Goal: Task Accomplishment & Management: Manage account settings

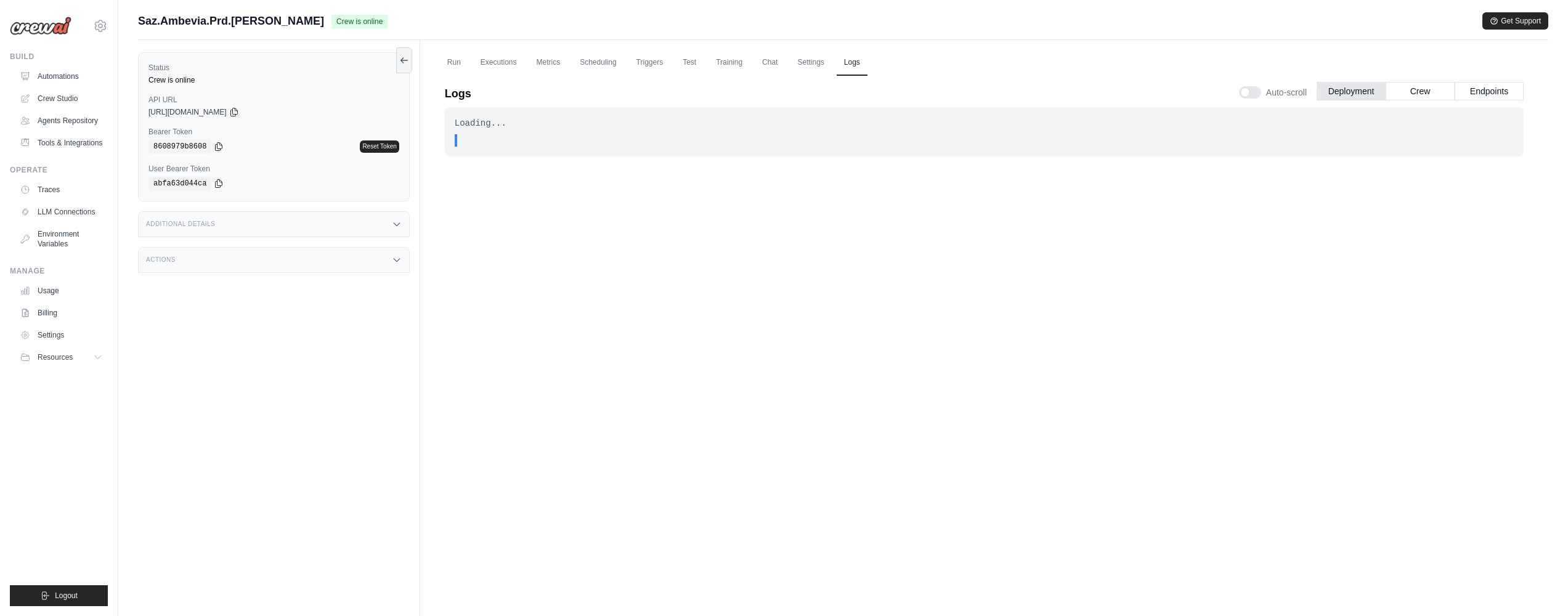
scroll to position [52, 0]
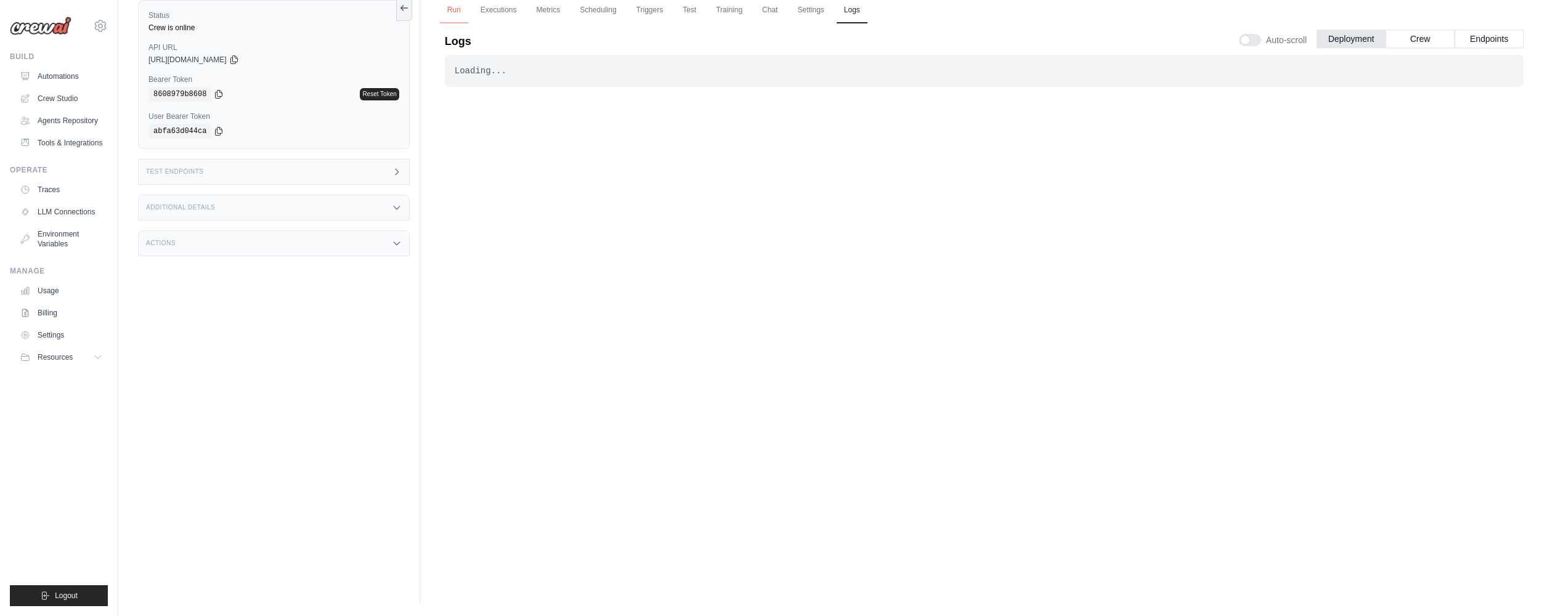
click at [454, 13] on link "Run" at bounding box center [454, 10] width 28 height 26
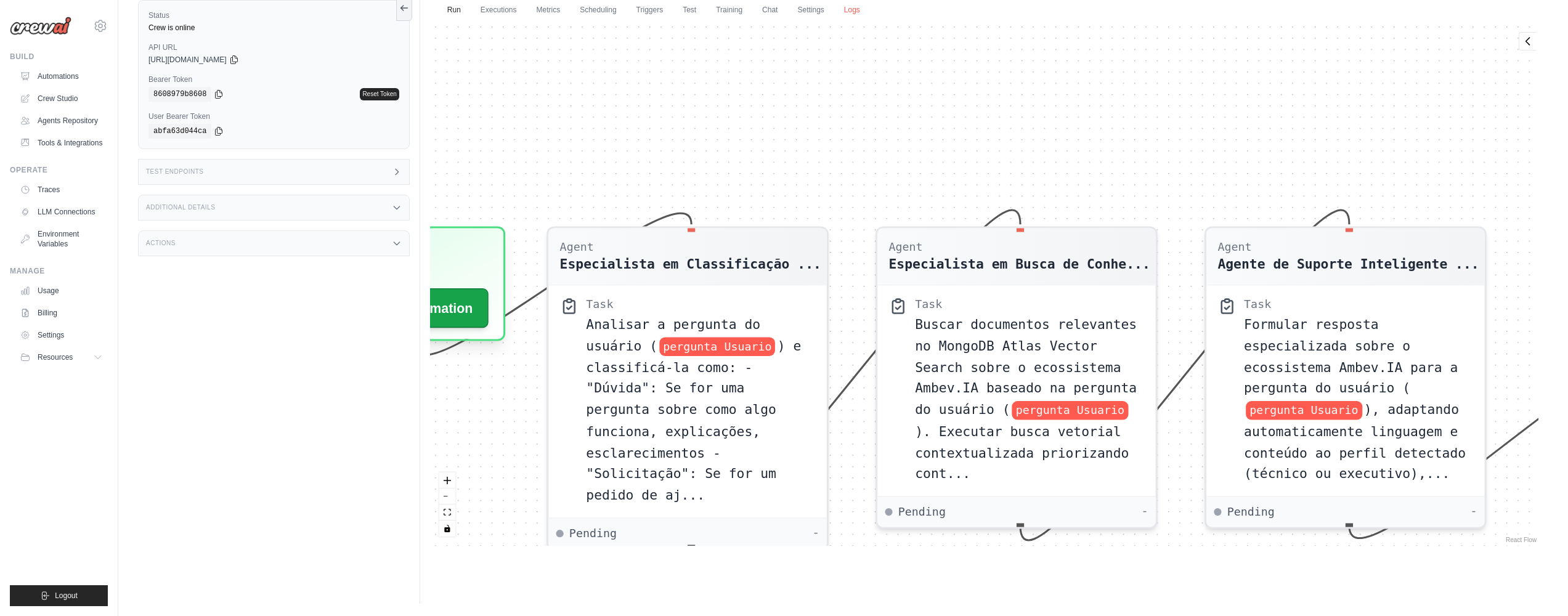
click at [862, 9] on link "Logs" at bounding box center [852, 10] width 31 height 26
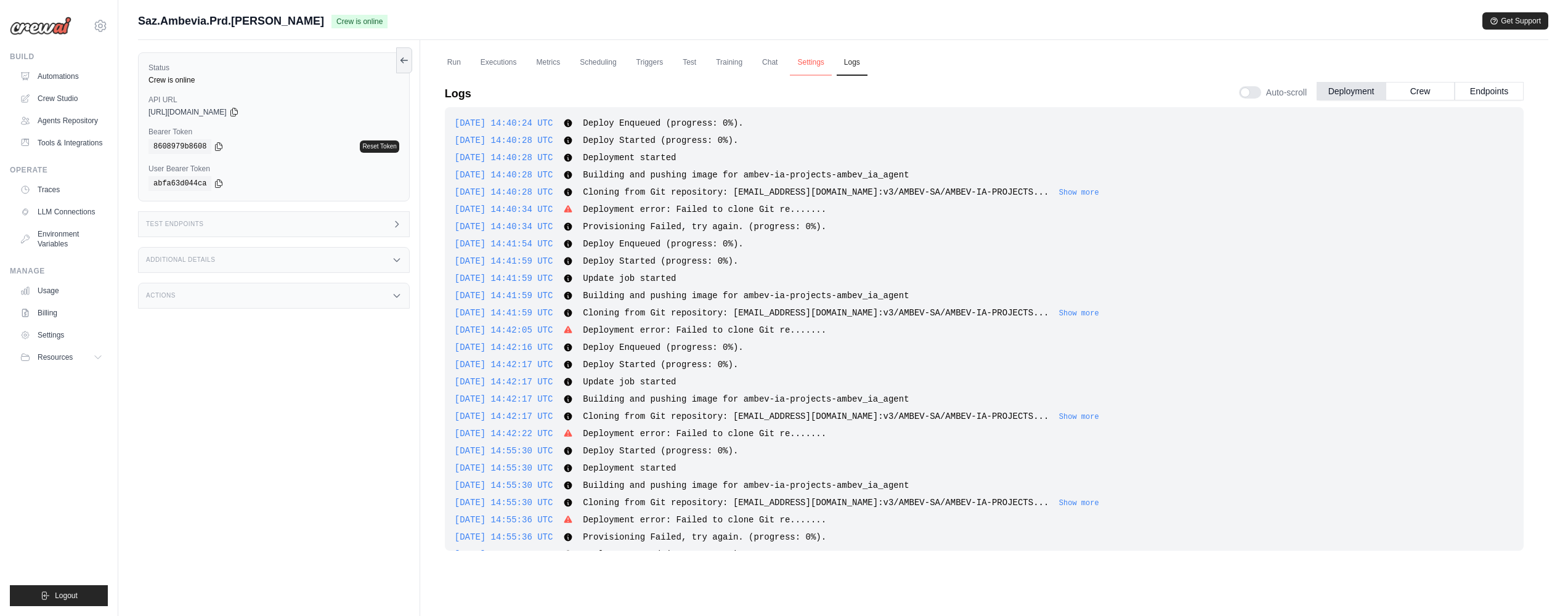
scroll to position [1284, 0]
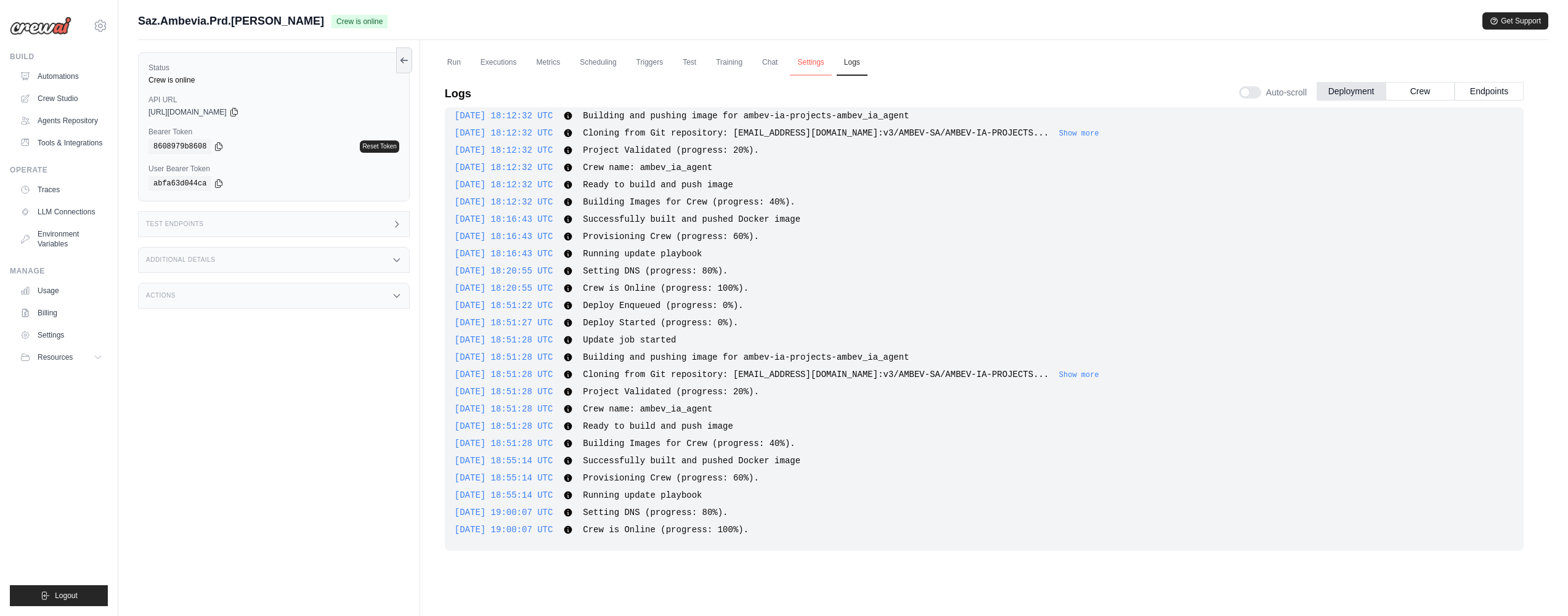
click at [800, 62] on link "Settings" at bounding box center [810, 62] width 41 height 26
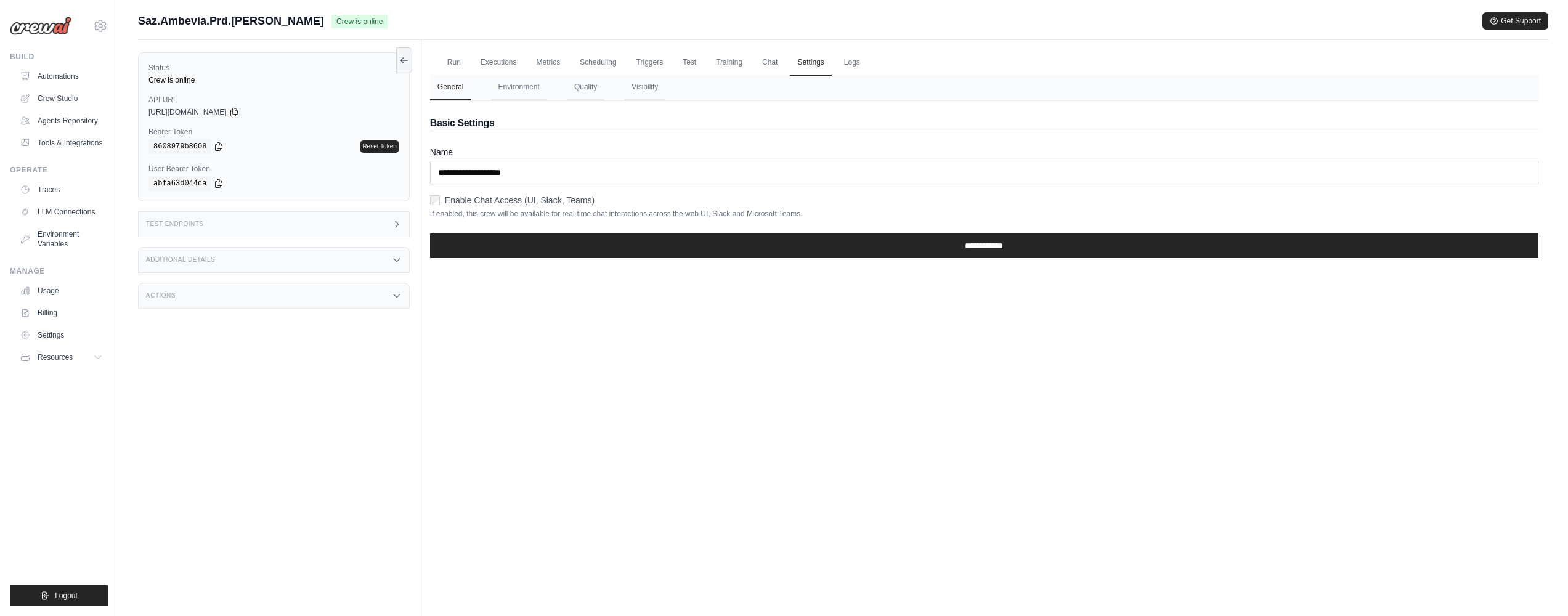
click at [515, 203] on label "Enable Chat Access (UI, Slack, Teams)" at bounding box center [520, 200] width 150 height 13
click at [523, 91] on button "Environment" at bounding box center [519, 87] width 56 height 26
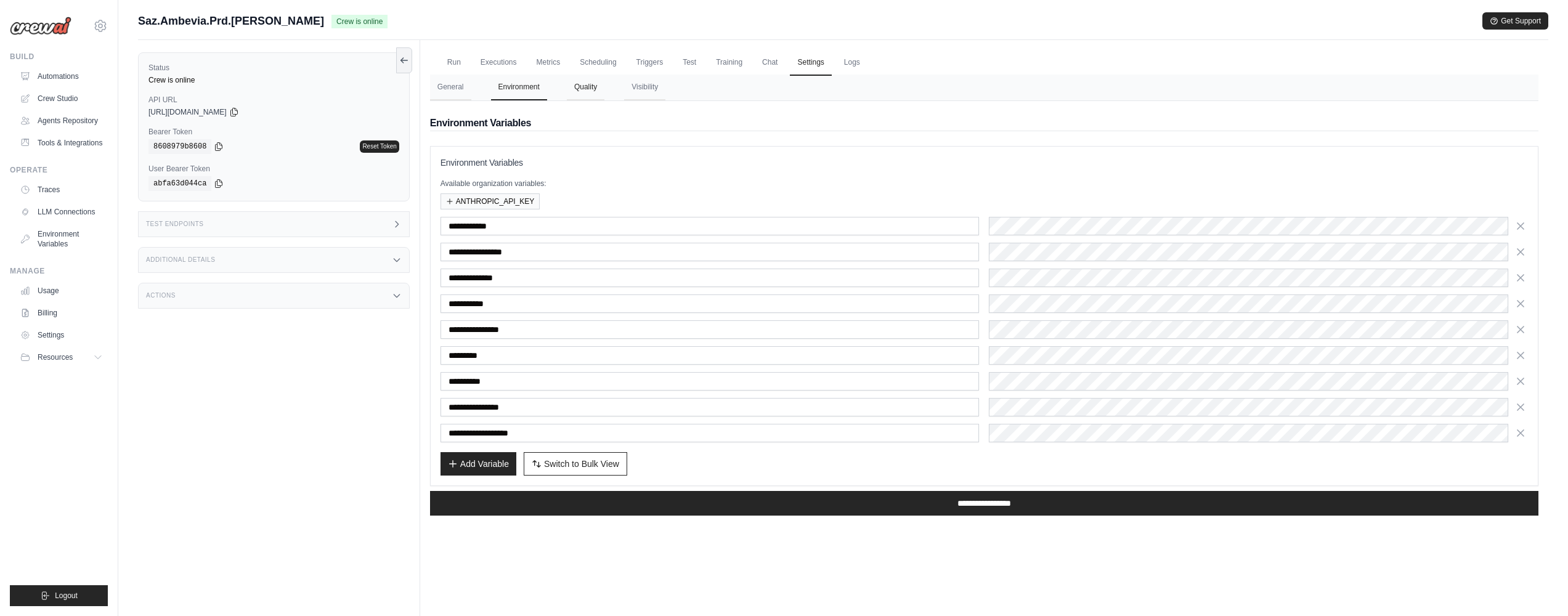
click at [586, 89] on button "Quality" at bounding box center [586, 87] width 38 height 26
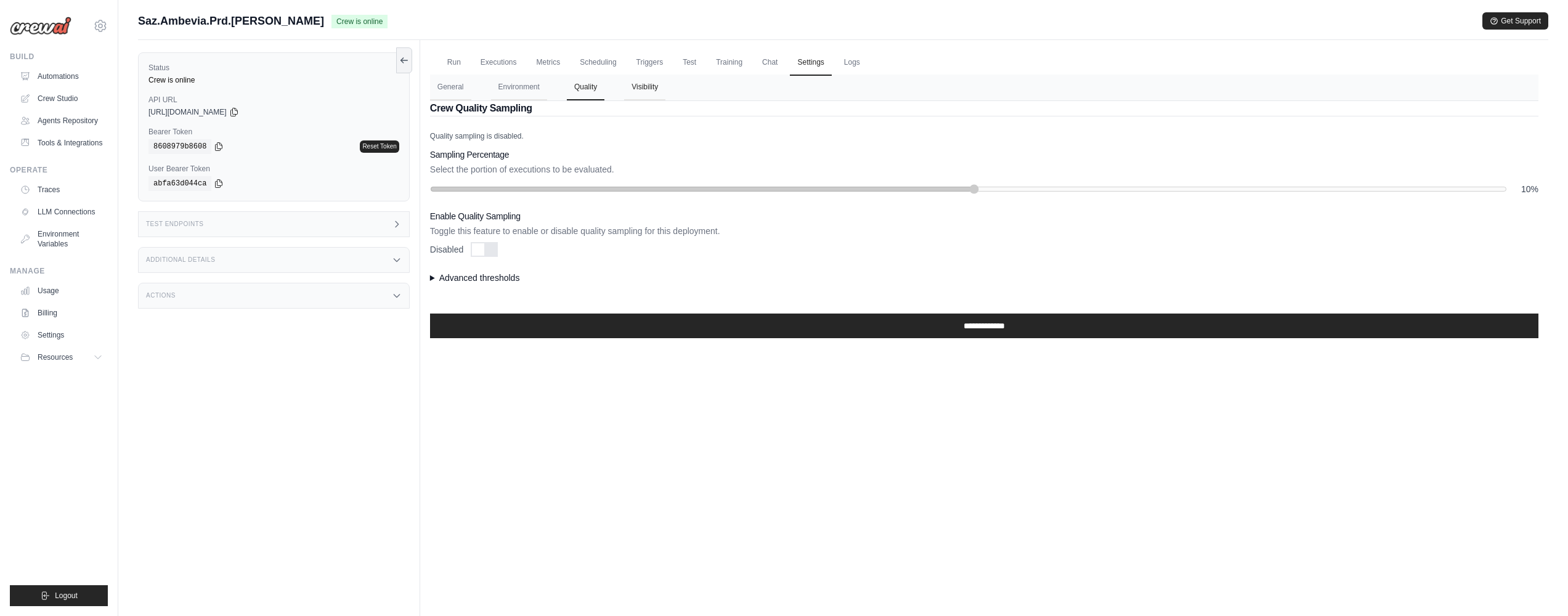
click at [653, 90] on button "Visibility" at bounding box center [644, 87] width 41 height 26
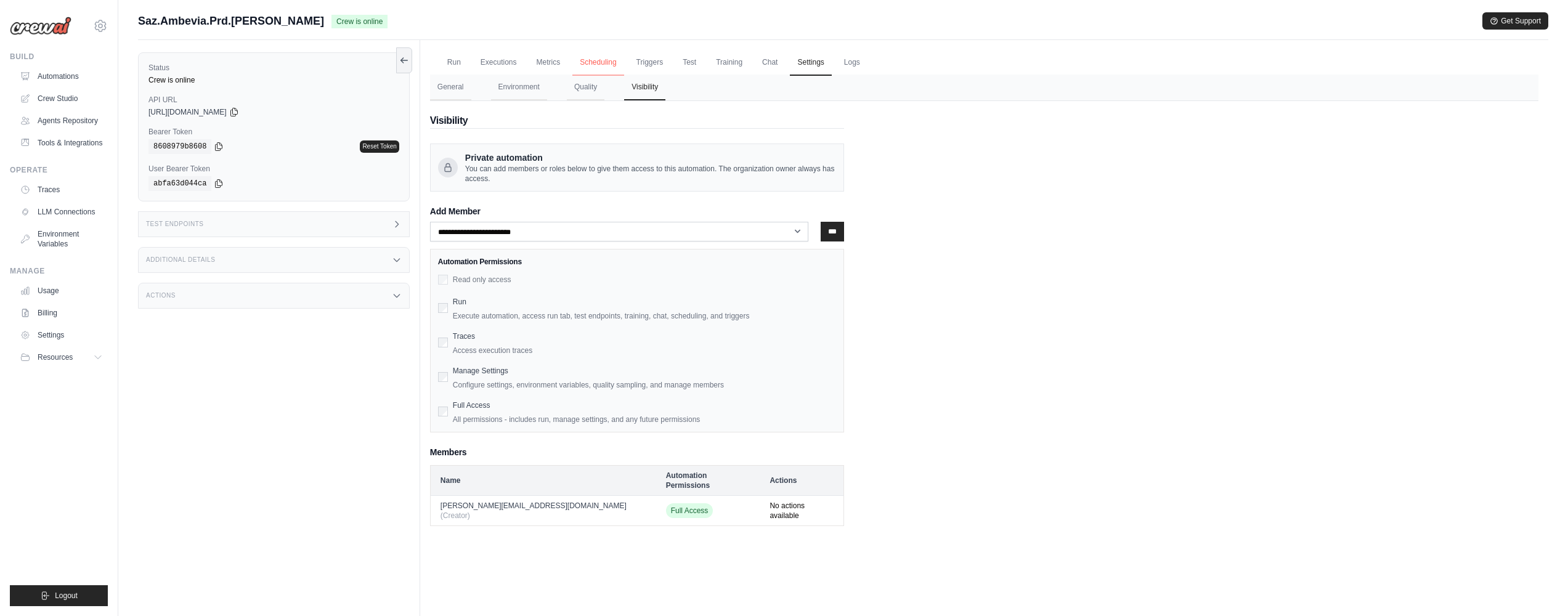
click at [576, 56] on link "Scheduling" at bounding box center [598, 62] width 51 height 26
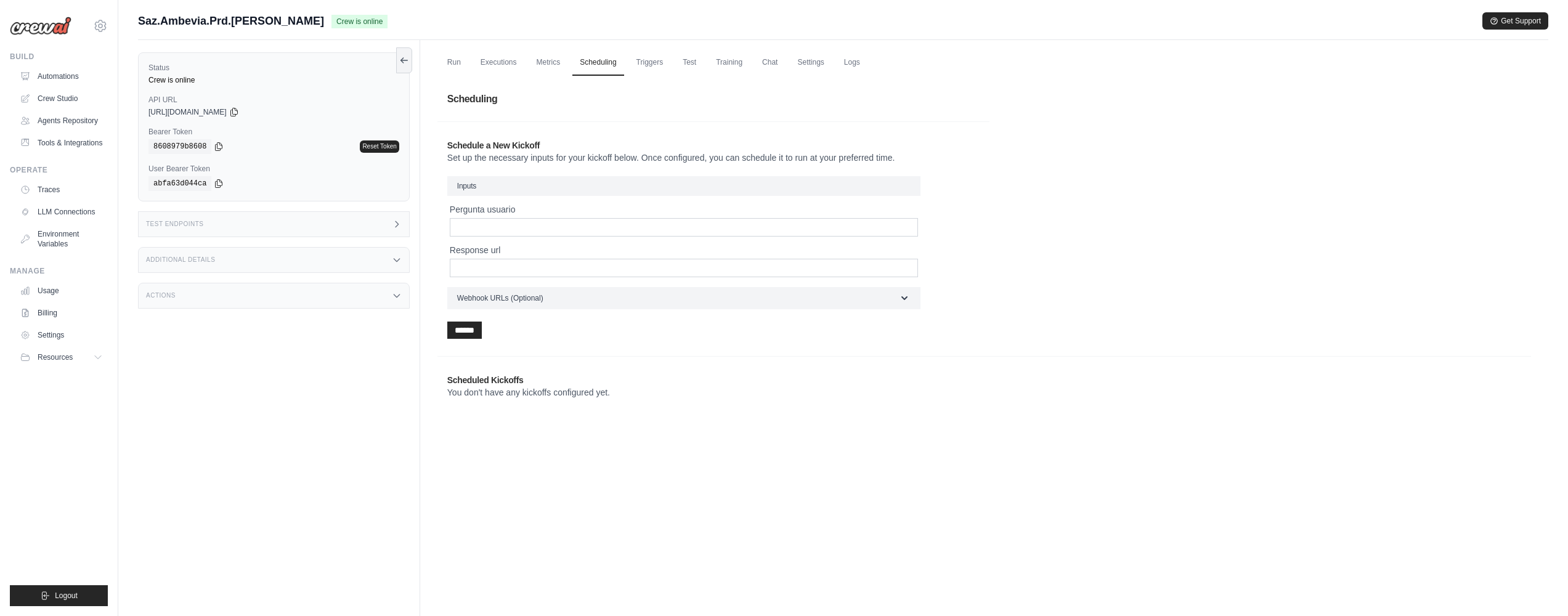
drag, startPoint x: 352, startPoint y: 276, endPoint x: 396, endPoint y: 305, distance: 52.7
click at [352, 275] on div "Status Crew is online API URL copied https://ambev-ia-projects-ambev-ia-agent-8…" at bounding box center [279, 348] width 282 height 616
click at [355, 296] on div "Actions" at bounding box center [274, 295] width 271 height 26
click at [300, 256] on div "Additional Details" at bounding box center [274, 259] width 271 height 26
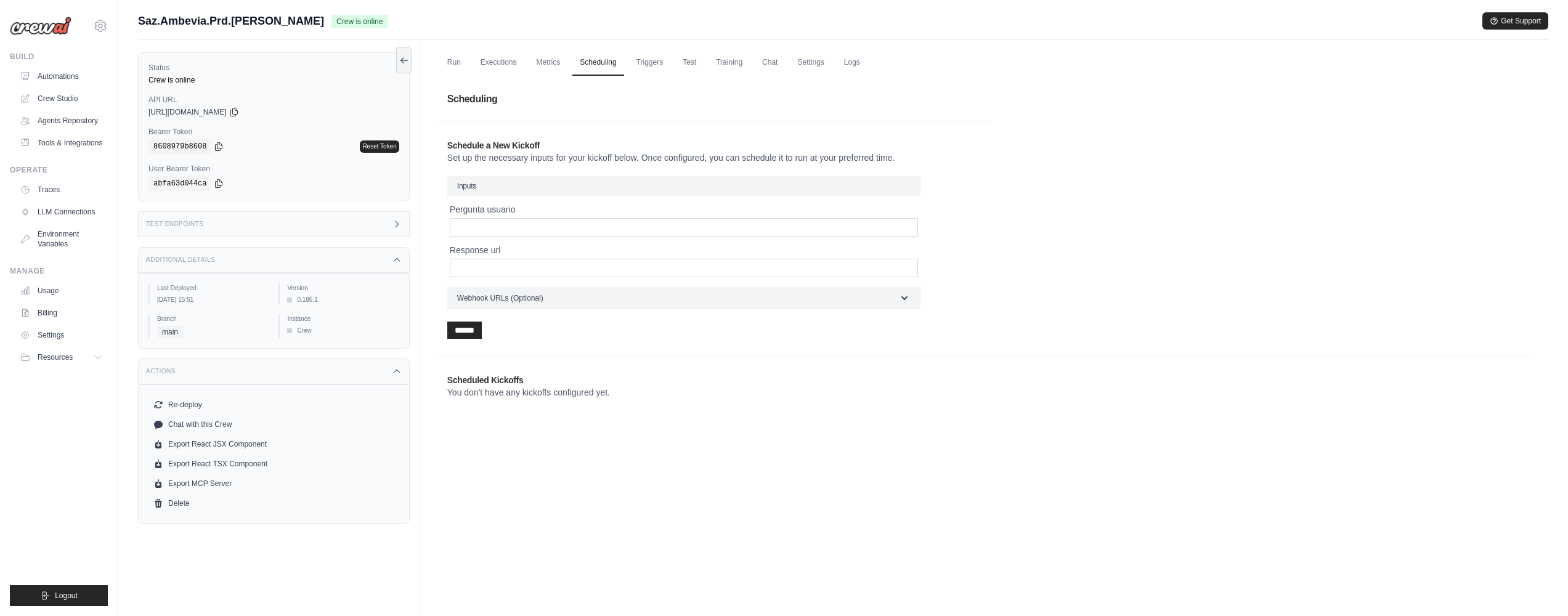
click at [330, 228] on div "Test Endpoints" at bounding box center [274, 224] width 271 height 26
click at [334, 227] on div "Test Endpoints" at bounding box center [274, 224] width 271 height 26
click at [458, 64] on link "Run" at bounding box center [454, 62] width 28 height 26
